Goal: Information Seeking & Learning: Learn about a topic

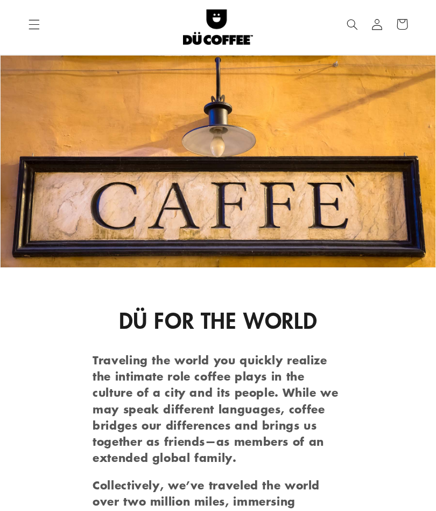
click at [33, 19] on icon "Menu" at bounding box center [34, 24] width 11 height 11
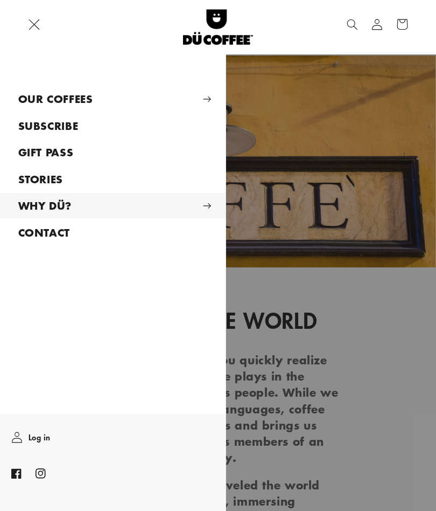
click at [86, 201] on summary "WHY DÜ?" at bounding box center [113, 205] width 226 height 25
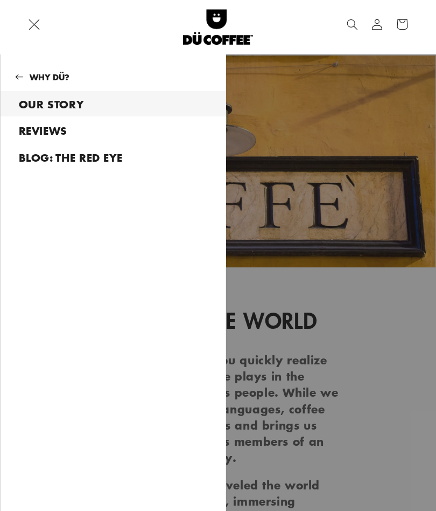
click at [104, 155] on link "BLOG: THE RED EYE" at bounding box center [113, 156] width 225 height 25
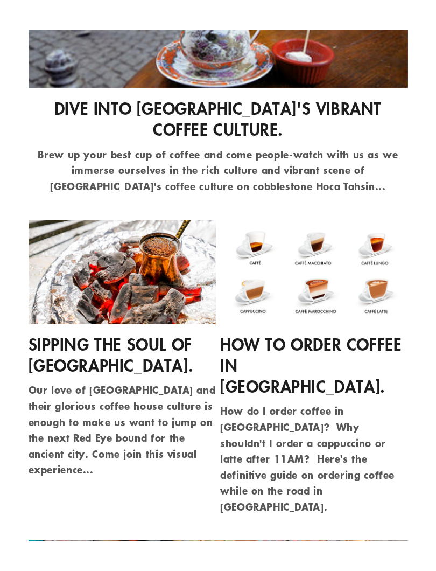
scroll to position [1915, 0]
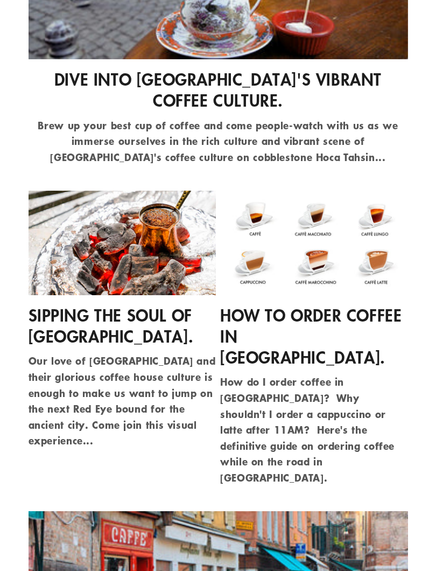
click at [276, 305] on link "How to Order Coffee in Italy." at bounding box center [314, 336] width 188 height 63
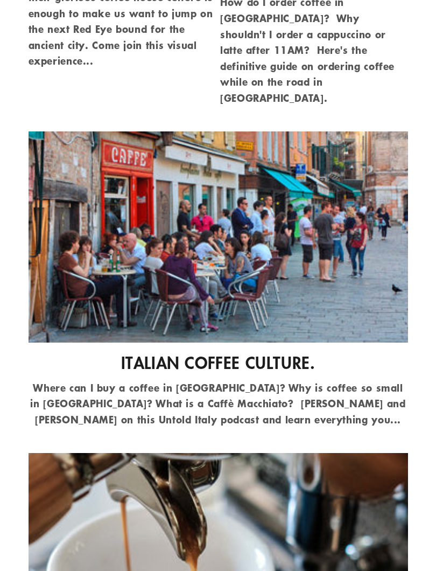
scroll to position [2296, 0]
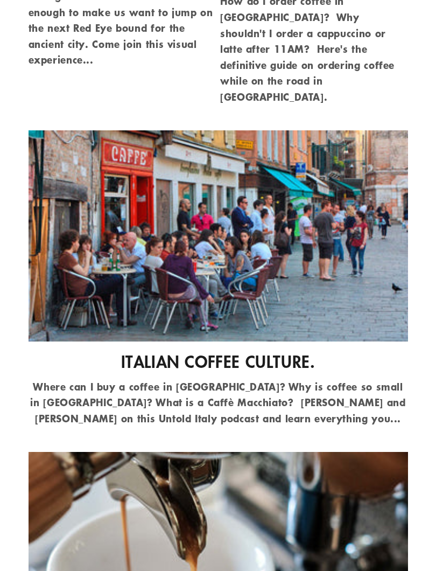
click at [253, 351] on link "Italian Coffee Culture." at bounding box center [219, 361] width 380 height 21
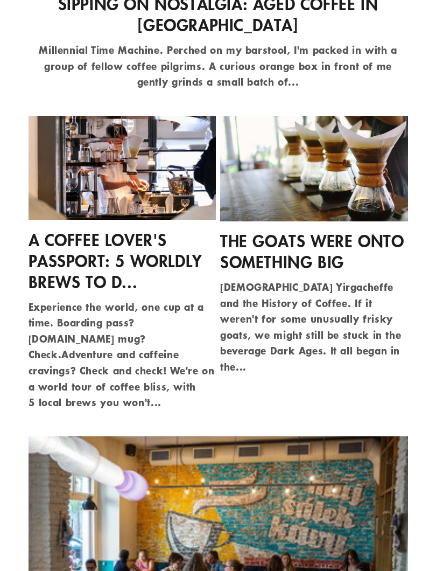
scroll to position [699, 0]
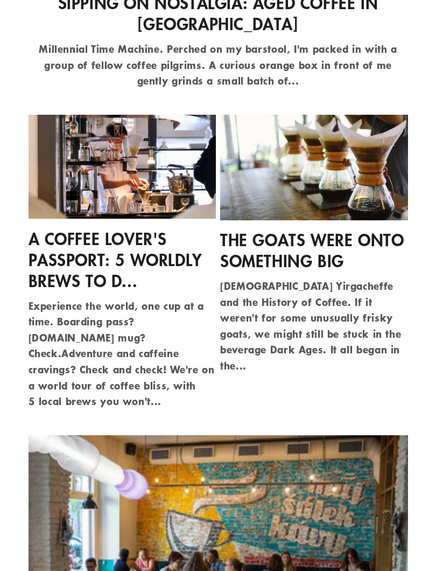
click at [295, 230] on link "The Goats were onto Something Big" at bounding box center [314, 251] width 188 height 42
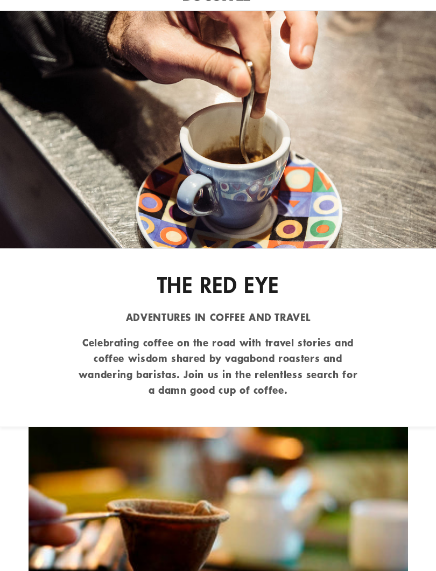
scroll to position [53, 0]
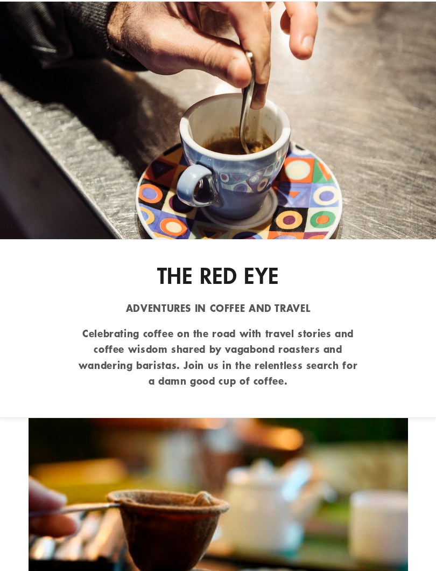
click at [224, 275] on span "THE RED EYE" at bounding box center [218, 275] width 122 height 31
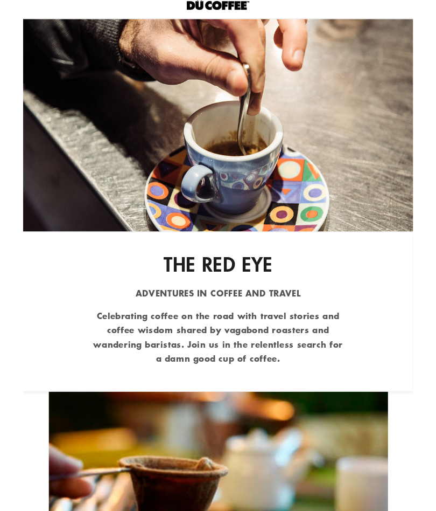
scroll to position [0, 0]
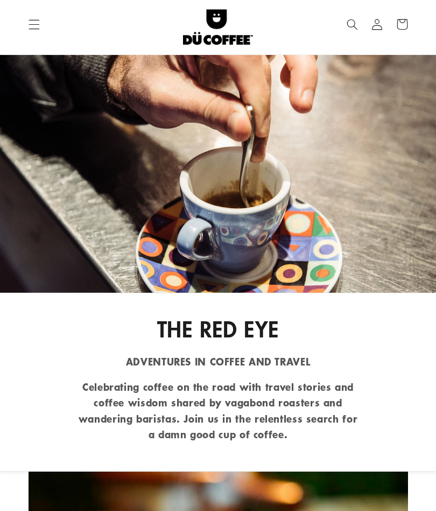
click at [34, 28] on icon "Menu" at bounding box center [34, 24] width 11 height 11
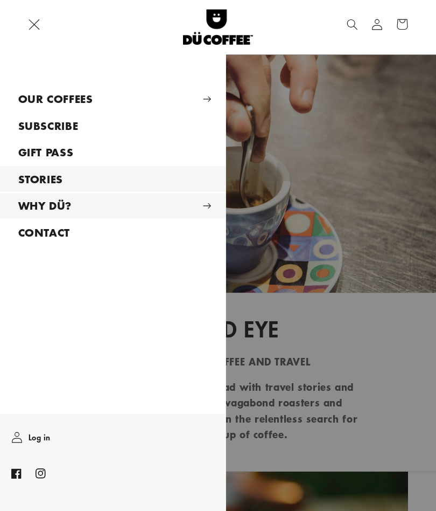
click at [54, 176] on link "STORIES" at bounding box center [113, 178] width 226 height 25
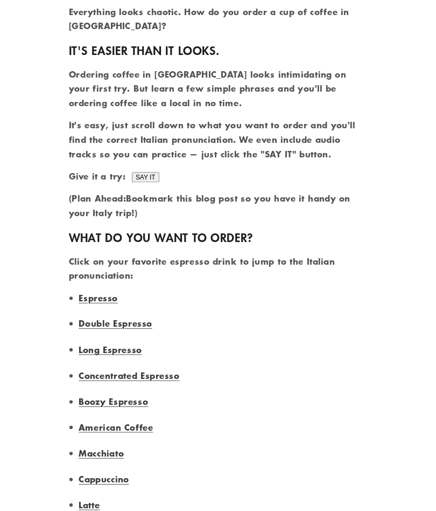
scroll to position [529, 0]
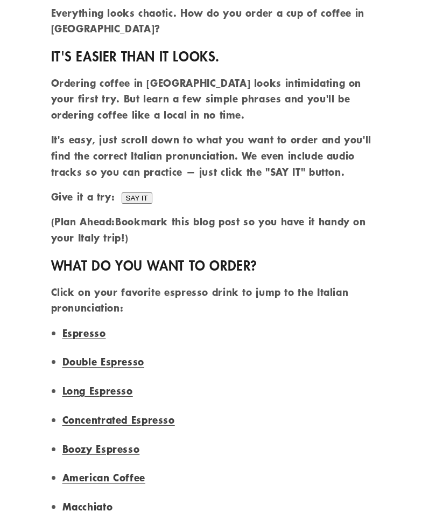
click at [140, 192] on input "SAY IT" at bounding box center [137, 197] width 31 height 11
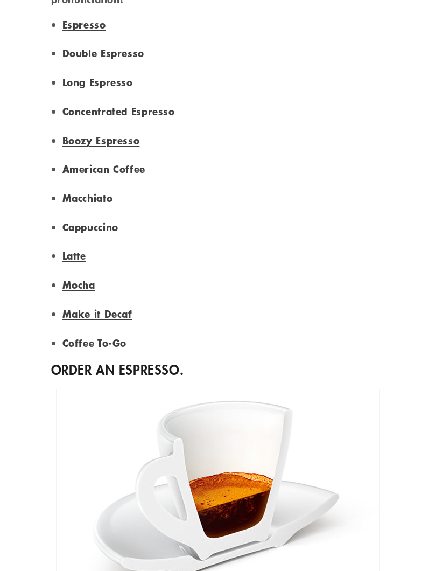
scroll to position [838, 0]
click at [83, 278] on link "Mocha" at bounding box center [78, 285] width 33 height 14
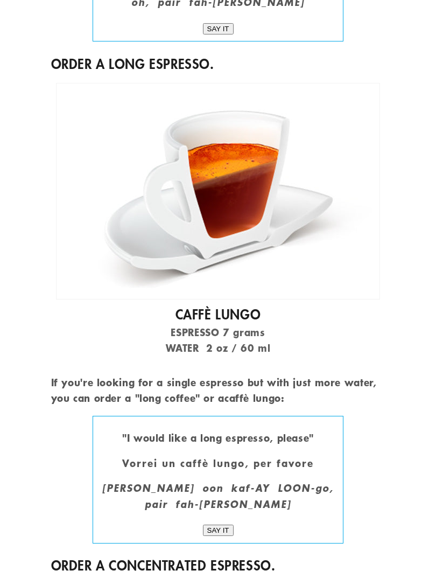
scroll to position [2359, 0]
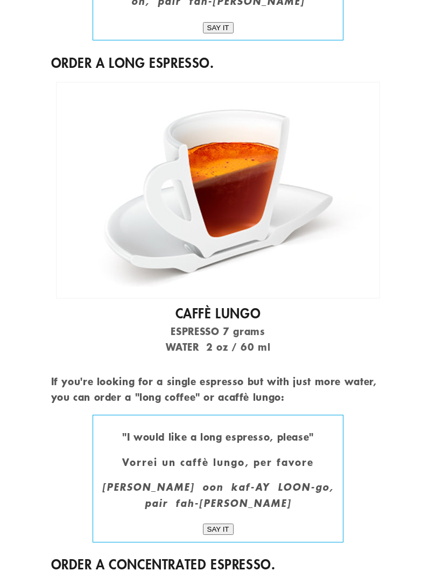
click at [223, 510] on input "SAY IT" at bounding box center [218, 529] width 31 height 11
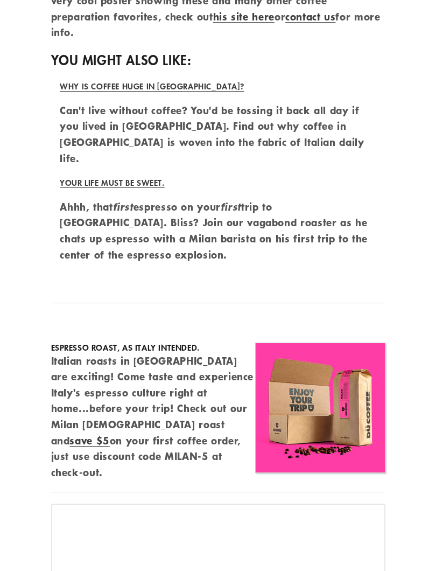
scroll to position [8359, 0]
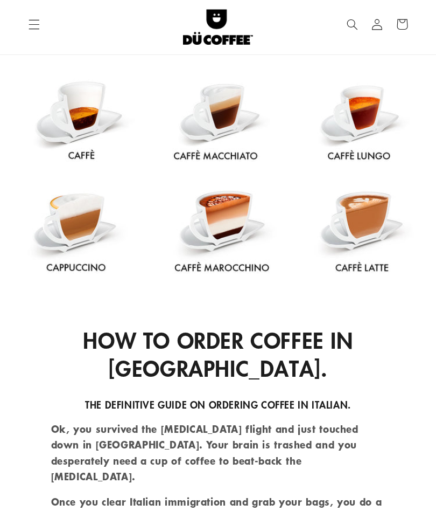
click at [33, 22] on icon "Menu" at bounding box center [34, 24] width 11 height 11
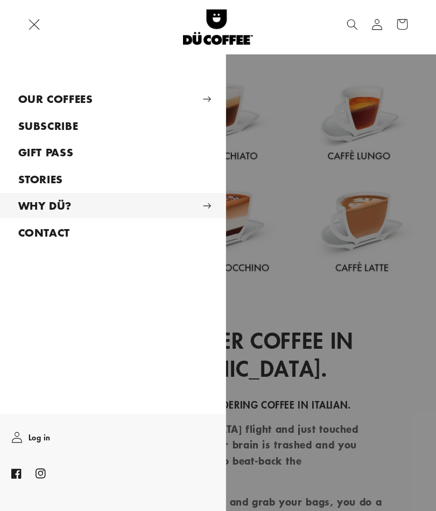
click at [174, 202] on summary "WHY DÜ?" at bounding box center [113, 205] width 226 height 25
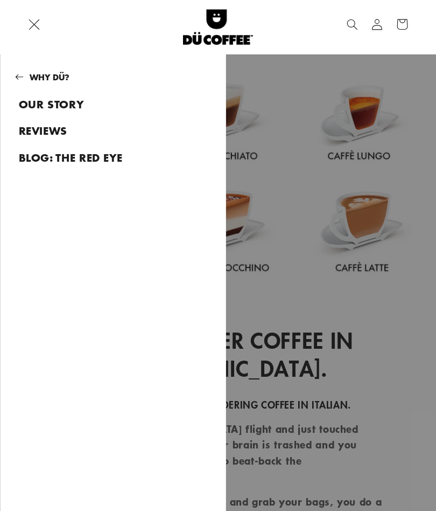
click at [46, 37] on summary "Menu" at bounding box center [34, 24] width 25 height 25
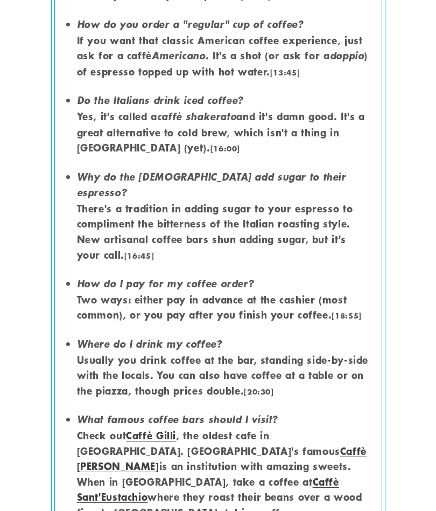
scroll to position [1322, 0]
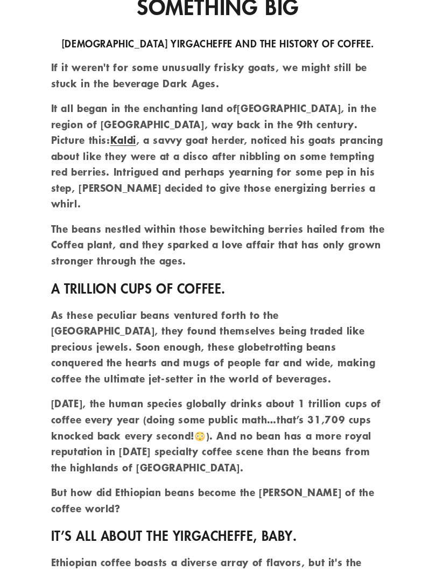
scroll to position [364, 0]
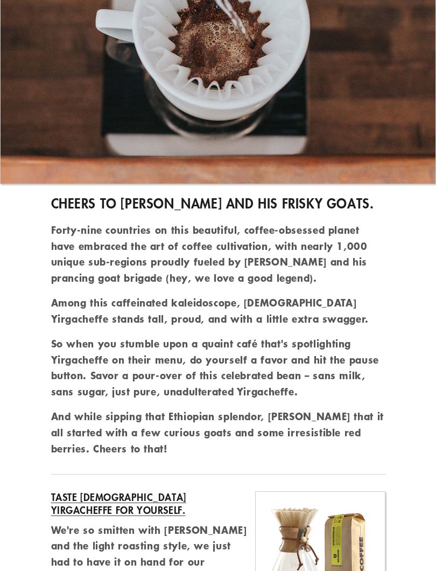
scroll to position [2179, 0]
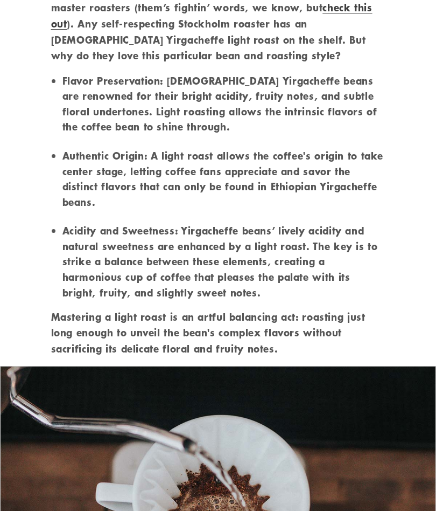
scroll to position [1688, 0]
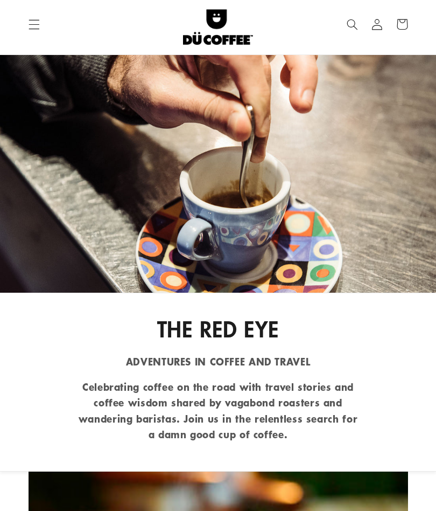
click at [29, 25] on icon "Menu" at bounding box center [34, 24] width 11 height 11
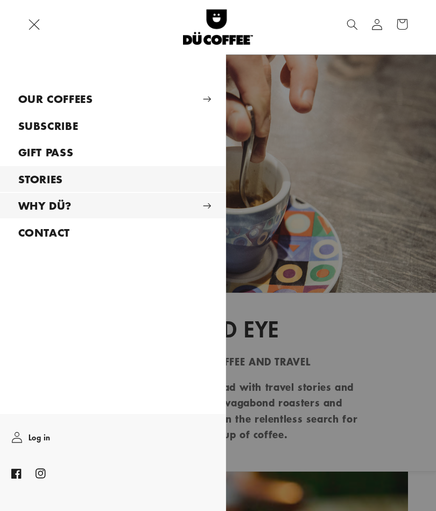
click at [193, 202] on summary "WHY DÜ?" at bounding box center [113, 205] width 226 height 25
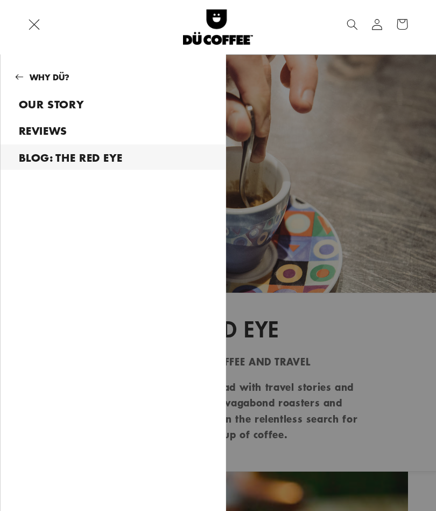
click at [57, 123] on link "REVIEWS" at bounding box center [113, 130] width 225 height 25
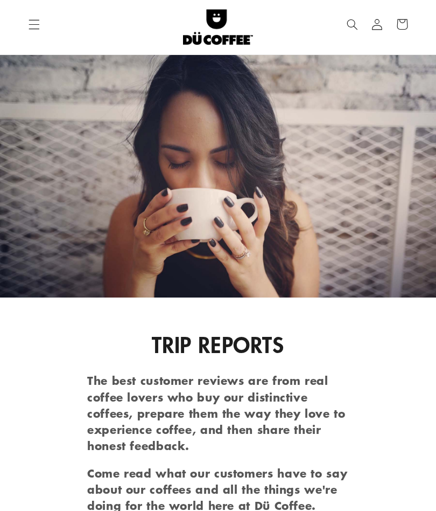
click at [33, 24] on icon "Menu" at bounding box center [34, 25] width 10 height 10
